Goal: Information Seeking & Learning: Learn about a topic

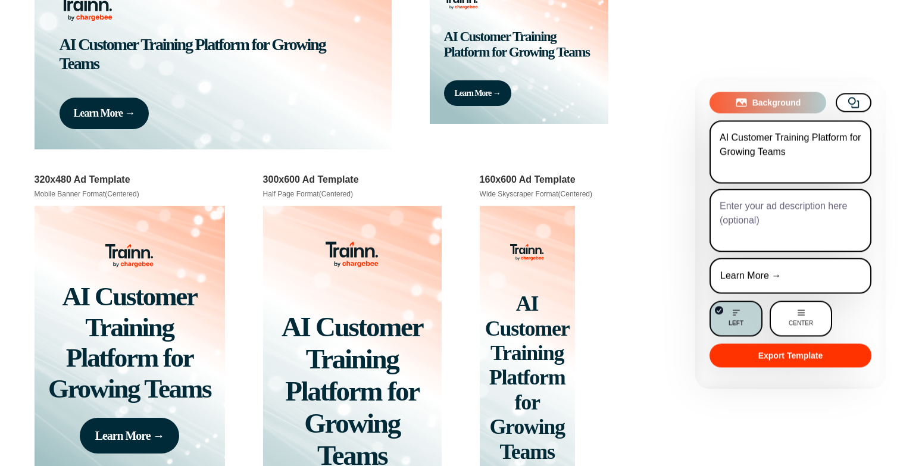
scroll to position [3365, 0]
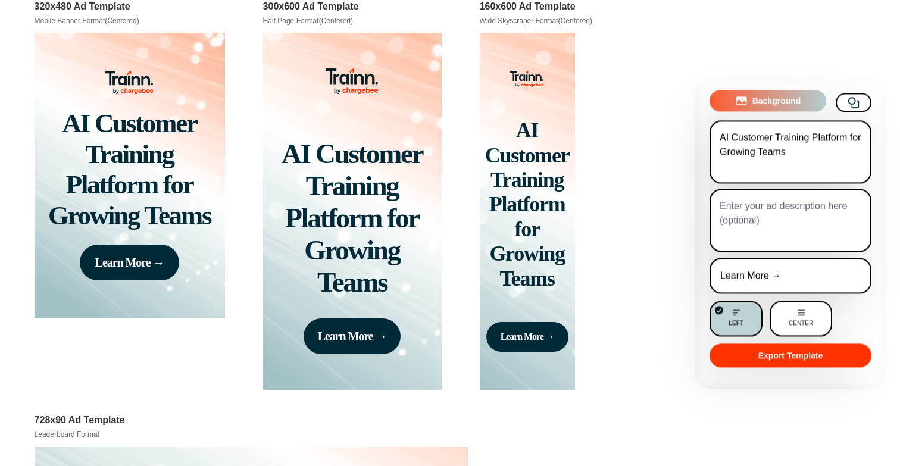
click at [764, 104] on span "Background" at bounding box center [776, 101] width 49 height 12
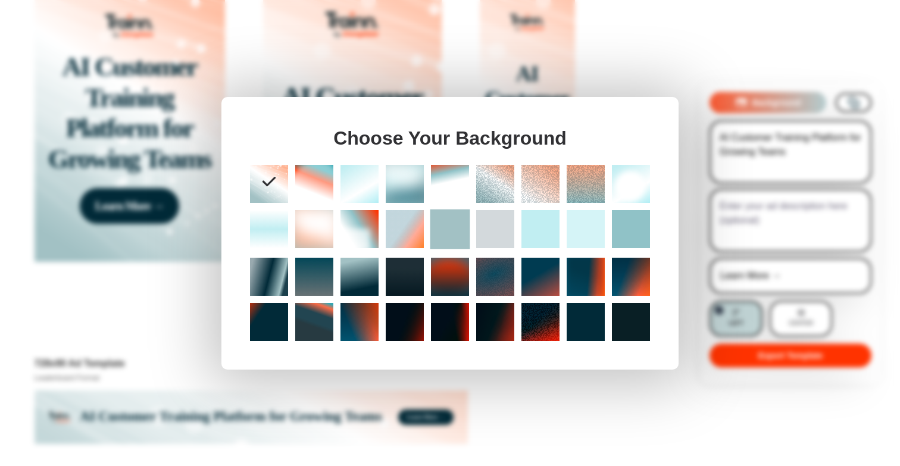
scroll to position [3427, 0]
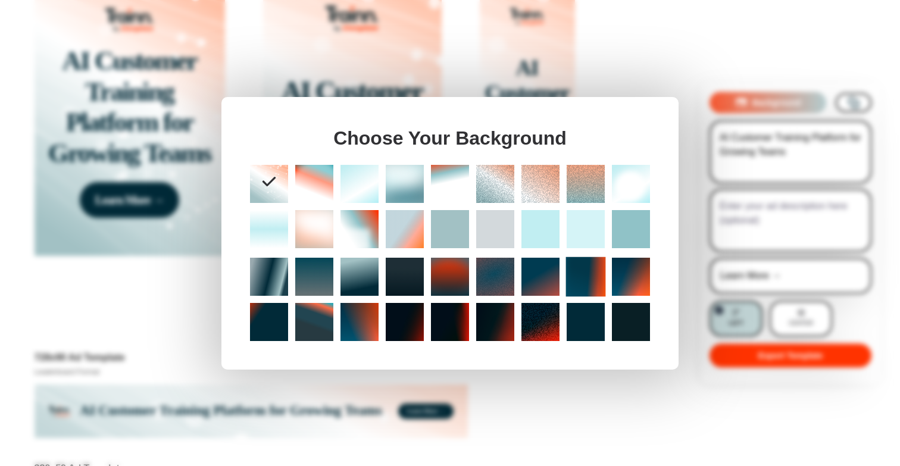
click at [599, 280] on div at bounding box center [586, 277] width 40 height 40
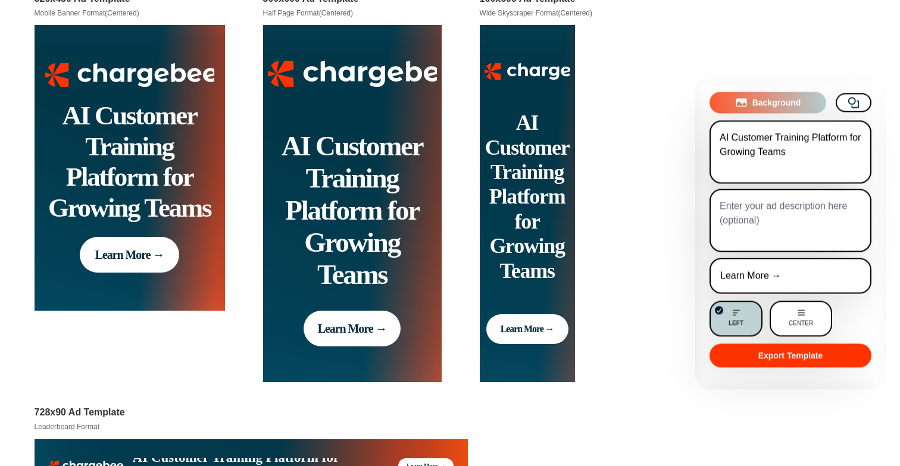
scroll to position [3249, 0]
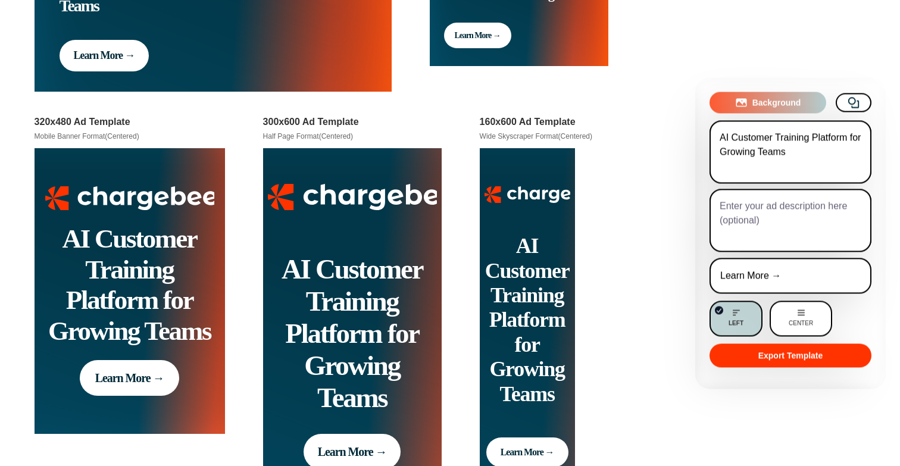
click at [832, 151] on textarea "AI Customer Training Platform for Growing Teams" at bounding box center [791, 151] width 162 height 63
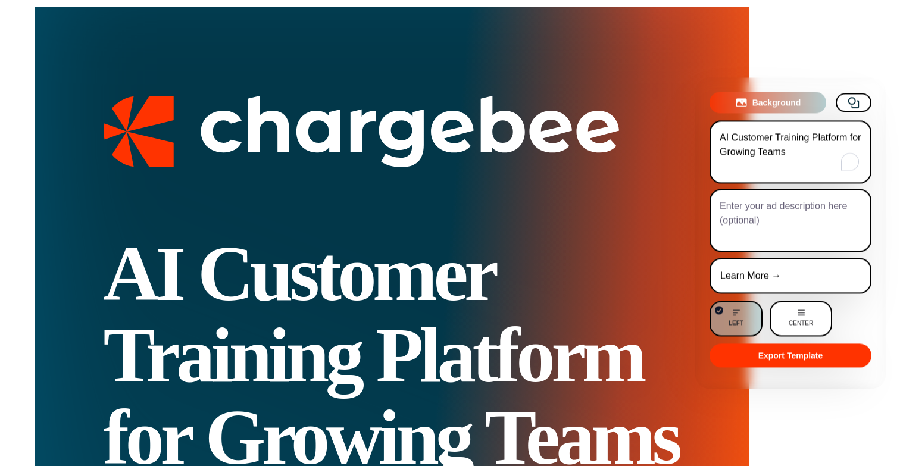
scroll to position [0, 0]
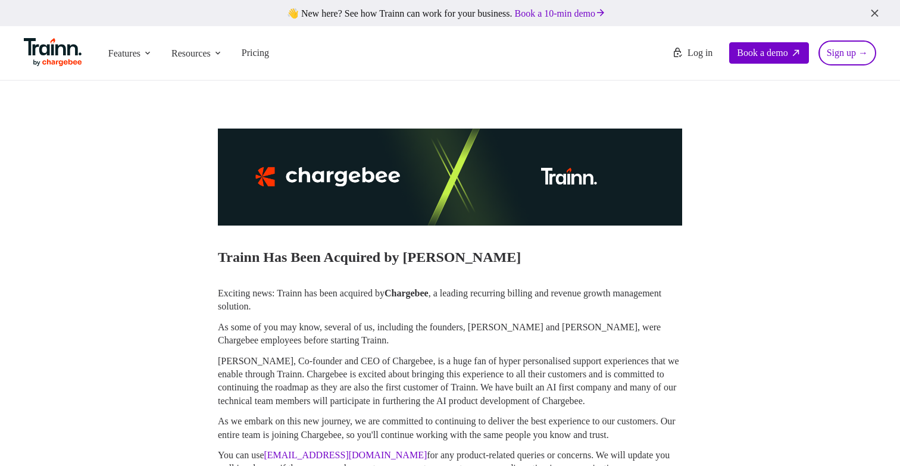
click at [311, 43] on ul "Features Product Videos Create product & how-to videos in multiple languages. G…" at bounding box center [237, 53] width 426 height 35
click at [222, 42] on li "Resources Resources Trainn Help Center Help videos to get you started. Trainn B…" at bounding box center [197, 53] width 61 height 23
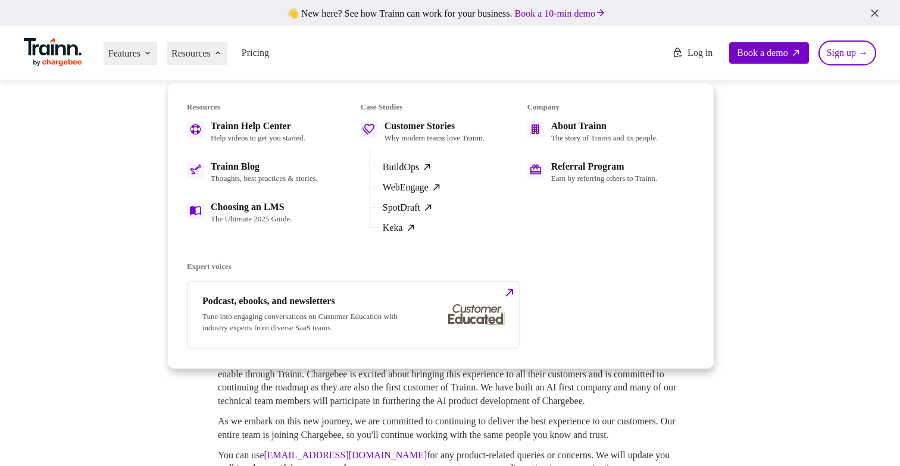
click at [152, 52] on icon at bounding box center [148, 53] width 10 height 10
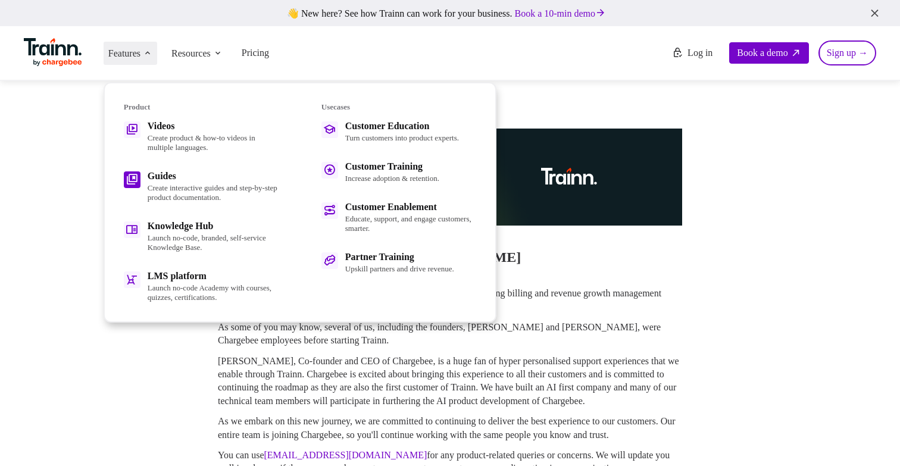
click at [160, 183] on p "Create interactive guides and step-by-step product documentation." at bounding box center [213, 192] width 131 height 19
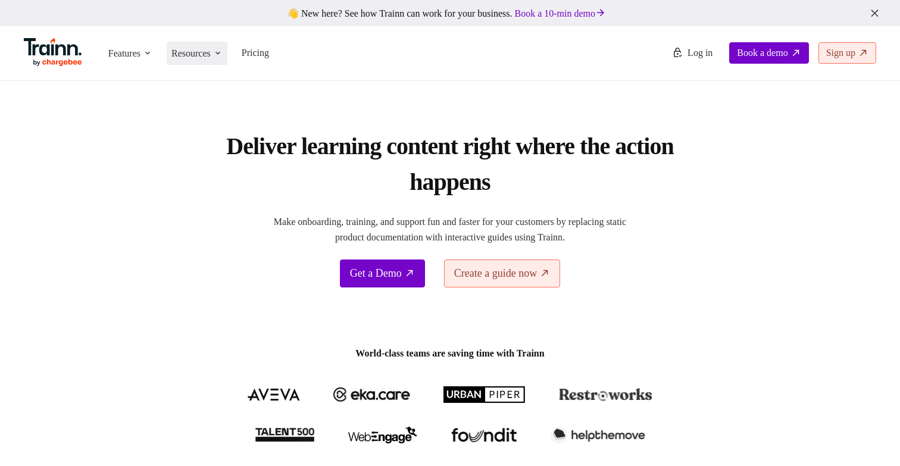
click at [211, 57] on span "Resources" at bounding box center [190, 53] width 39 height 13
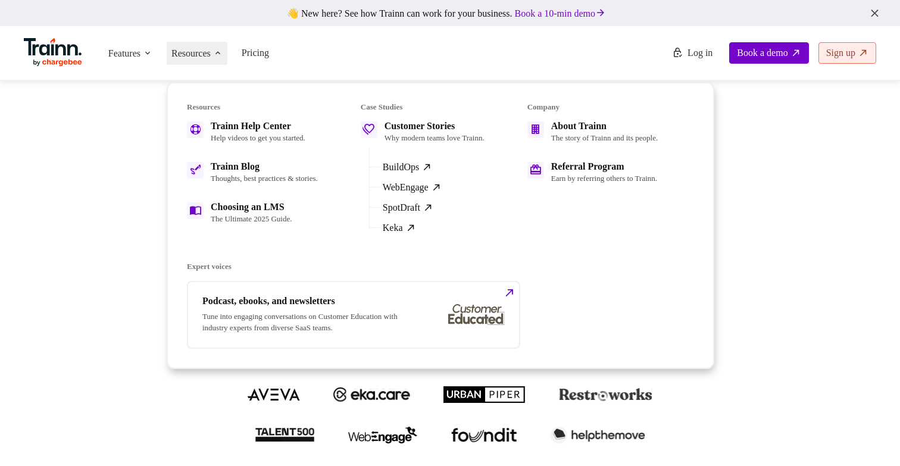
click at [165, 56] on ul "Features Product Videos Create product & how-to videos in multiple languages. G…" at bounding box center [237, 53] width 426 height 35
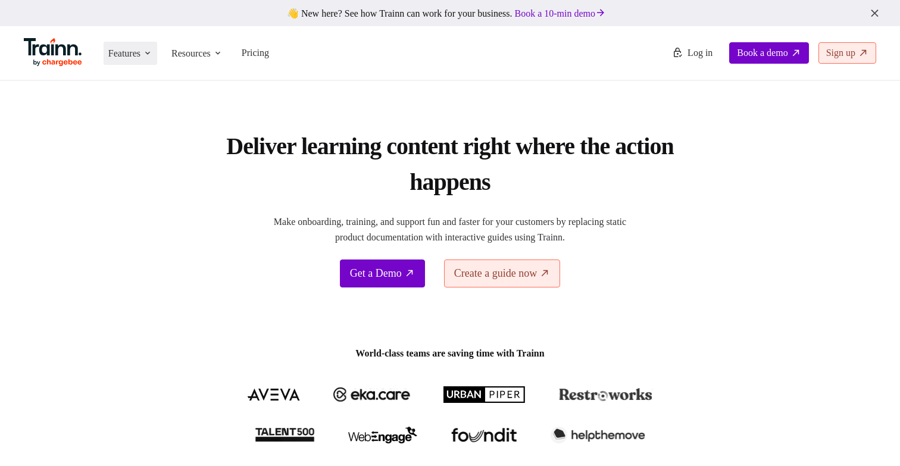
click at [140, 59] on span "Features" at bounding box center [124, 53] width 32 height 13
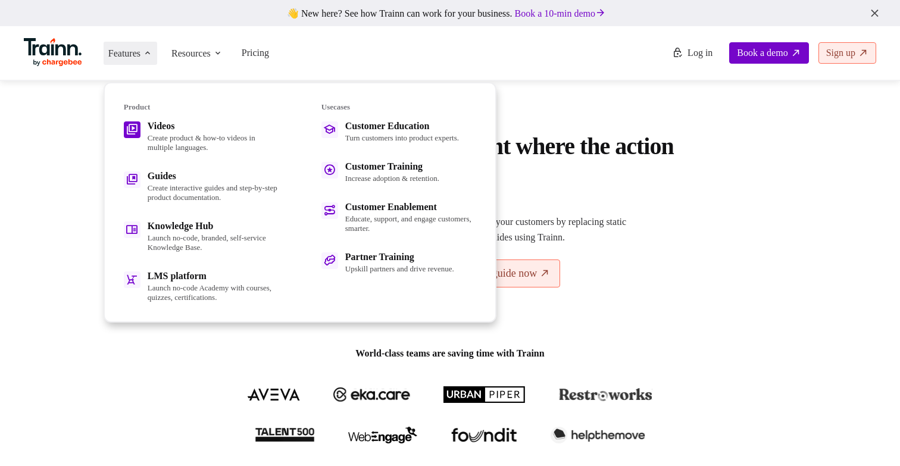
click at [174, 133] on p "Create product & how-to videos in multiple languages." at bounding box center [213, 142] width 131 height 19
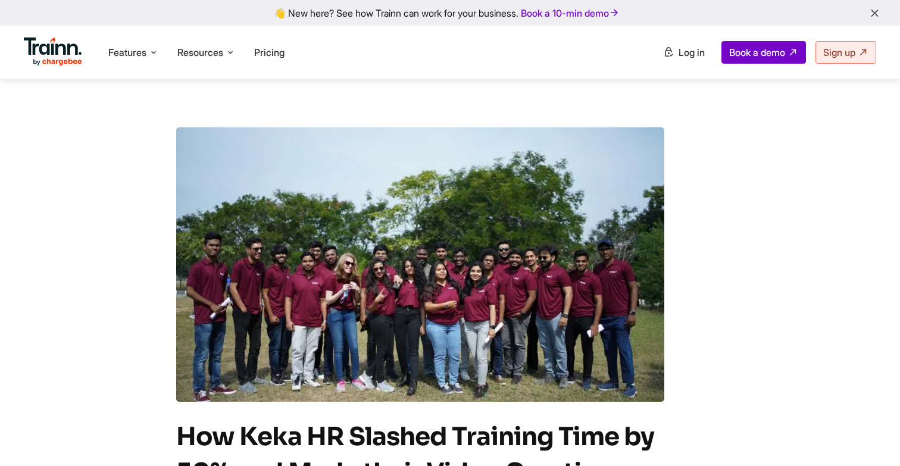
scroll to position [198, 0]
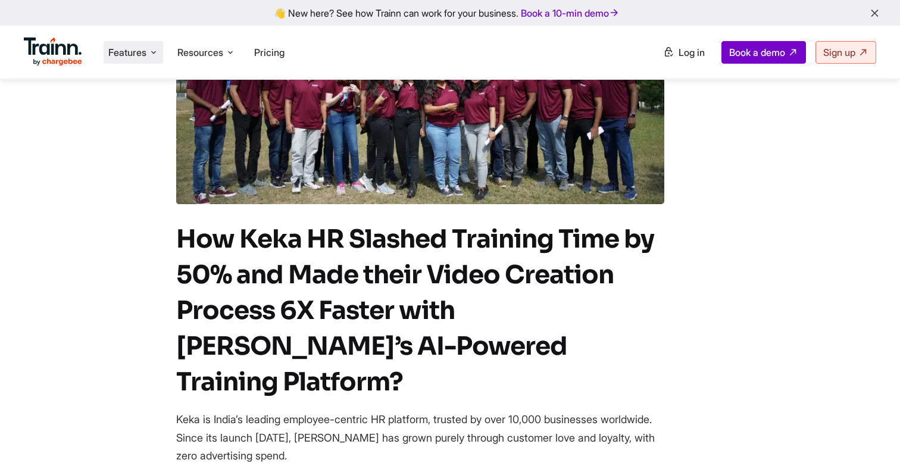
click at [126, 55] on span "Features" at bounding box center [127, 52] width 38 height 13
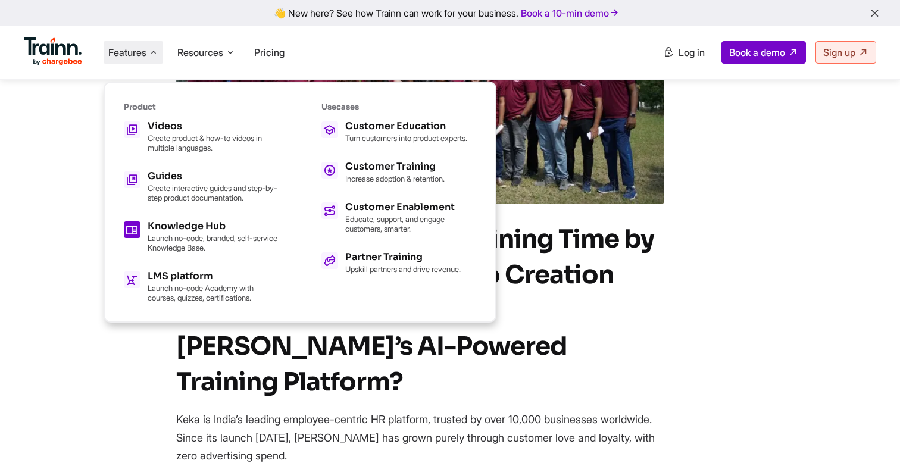
click at [168, 222] on div "Knowledge Hub" at bounding box center [213, 226] width 131 height 10
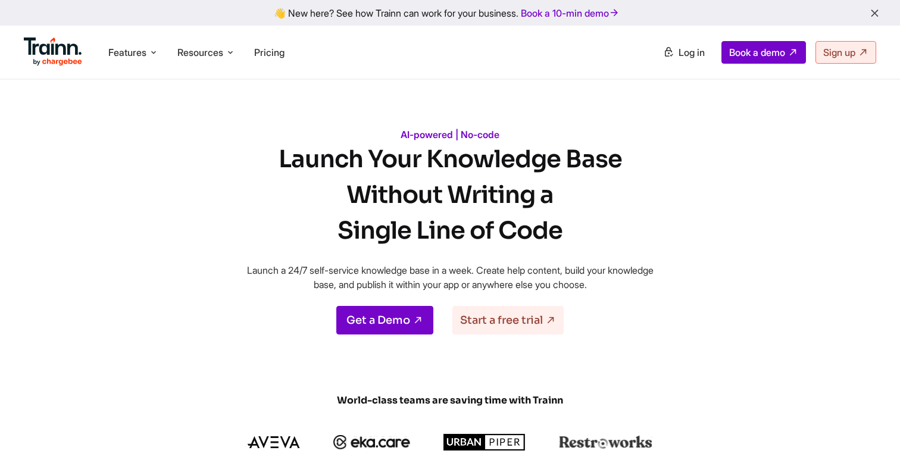
click at [133, 38] on ul "Features Product Videos Create product & how-to videos in multiple languages. G…" at bounding box center [237, 52] width 426 height 34
click at [133, 51] on span "Features" at bounding box center [127, 52] width 38 height 13
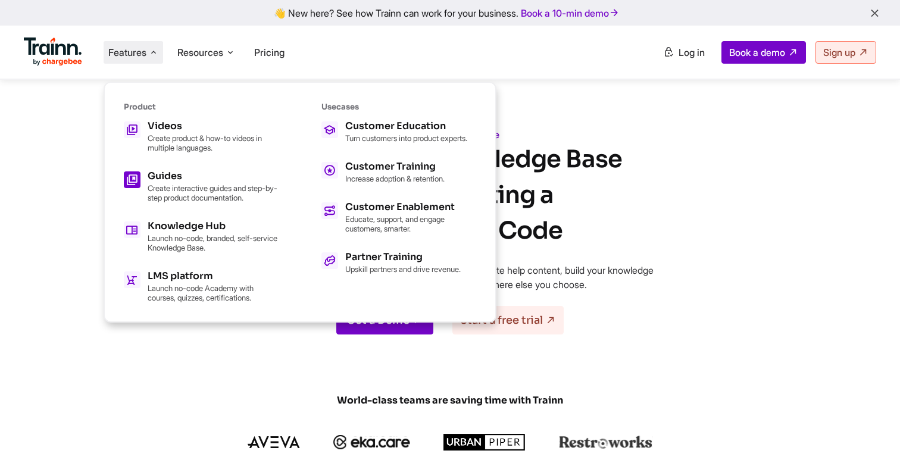
click at [150, 174] on div "Guides" at bounding box center [213, 176] width 131 height 10
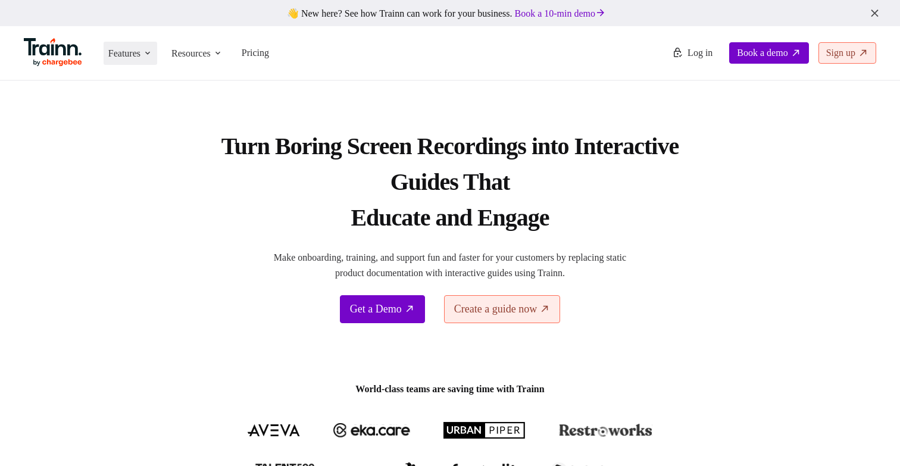
click at [121, 56] on span "Features" at bounding box center [124, 53] width 32 height 13
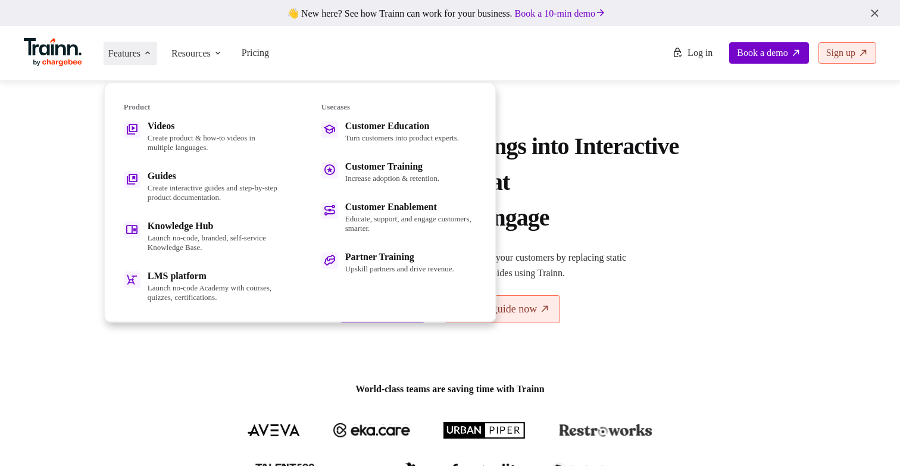
click at [81, 56] on img at bounding box center [53, 52] width 58 height 29
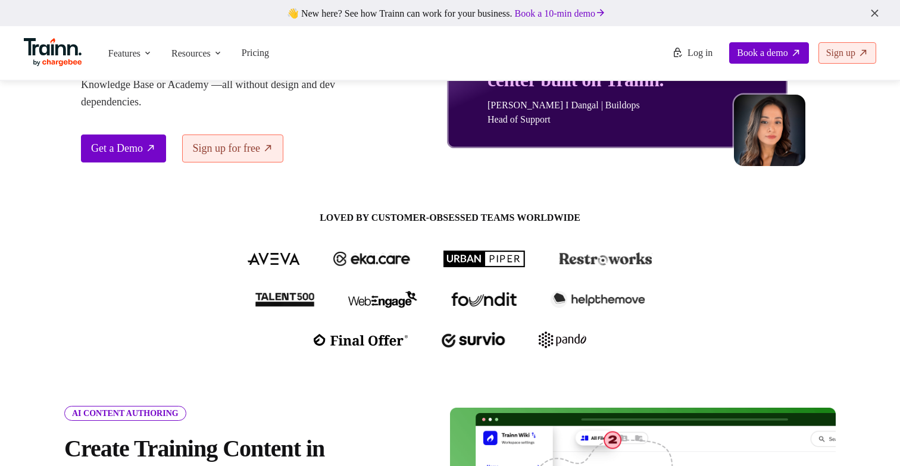
scroll to position [372, 0]
